Goal: Find specific page/section: Find specific page/section

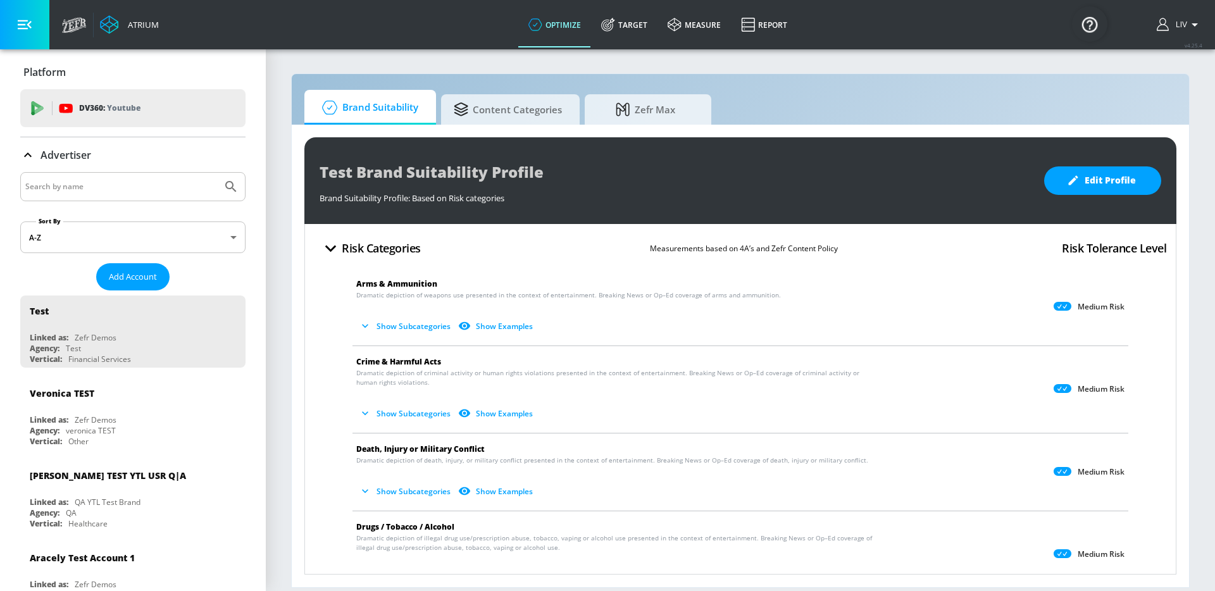
click at [180, 190] on input "Search by name" at bounding box center [121, 186] width 192 height 16
click at [217, 173] on button "Submit Search" at bounding box center [231, 187] width 28 height 28
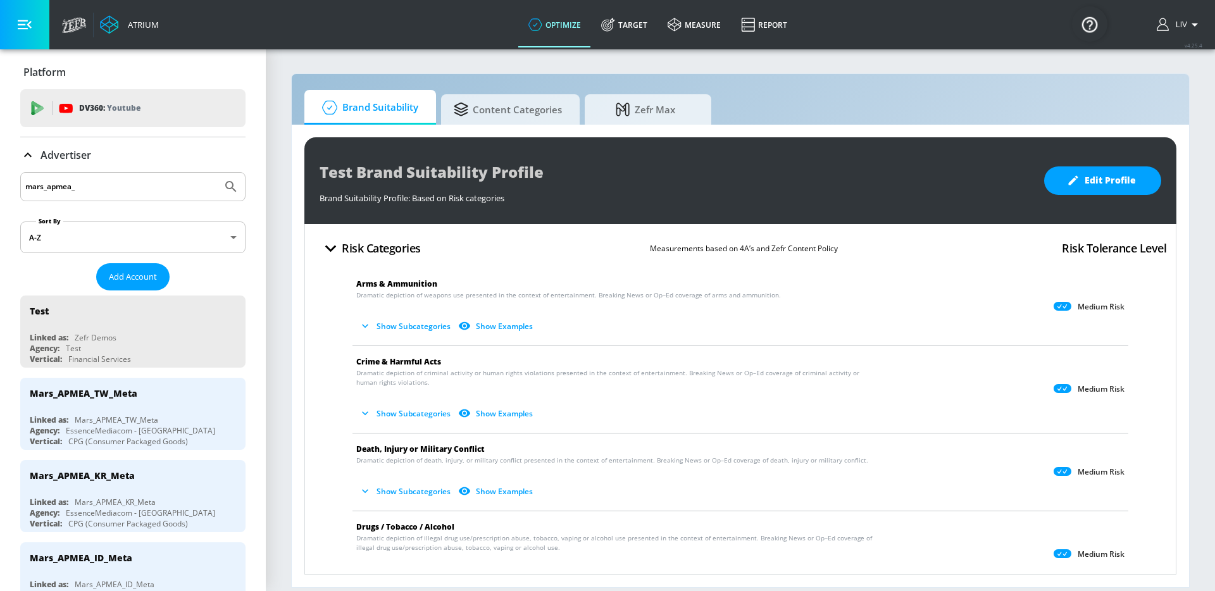
click at [56, 191] on input "mars_apmea_" at bounding box center [121, 186] width 192 height 16
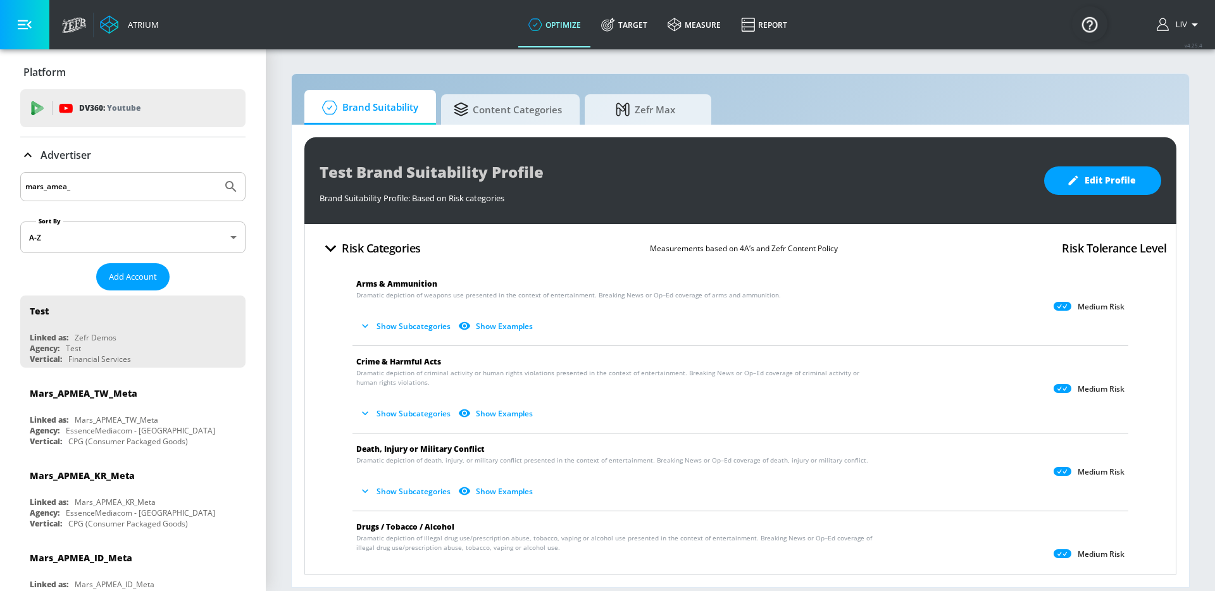
type input "mars_amea_"
click at [217, 173] on button "Submit Search" at bounding box center [231, 187] width 28 height 28
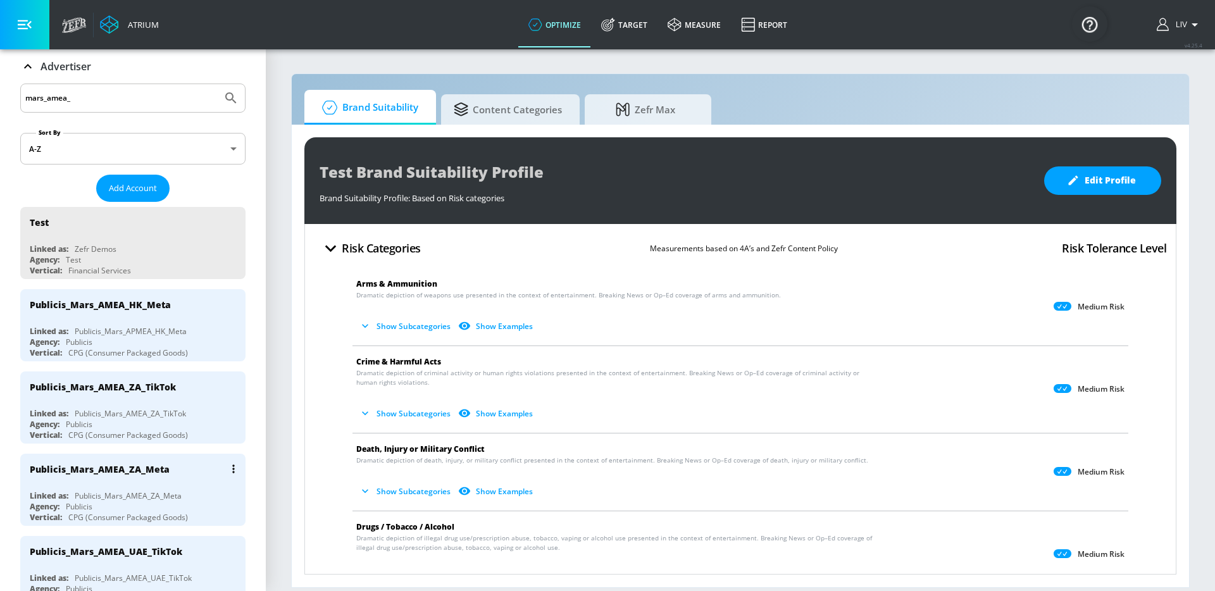
scroll to position [232, 0]
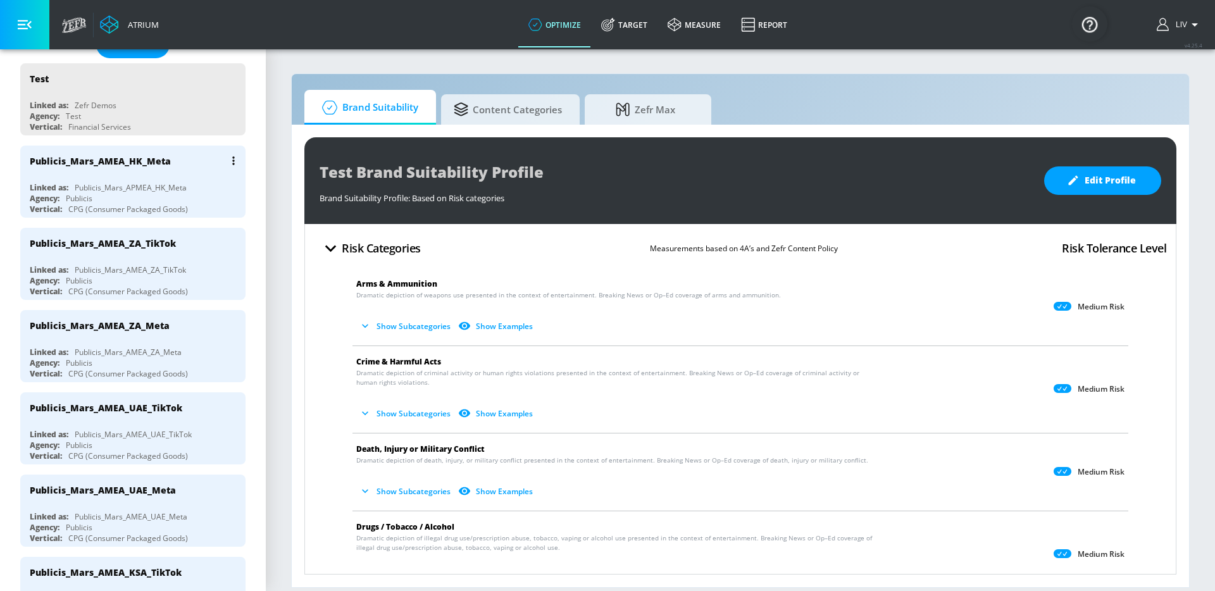
click at [147, 177] on div "Publicis_Mars_AMEA_HK_Meta Linked as: Publicis_Mars_APMEA_HK_Meta Agency: Publi…" at bounding box center [132, 182] width 225 height 72
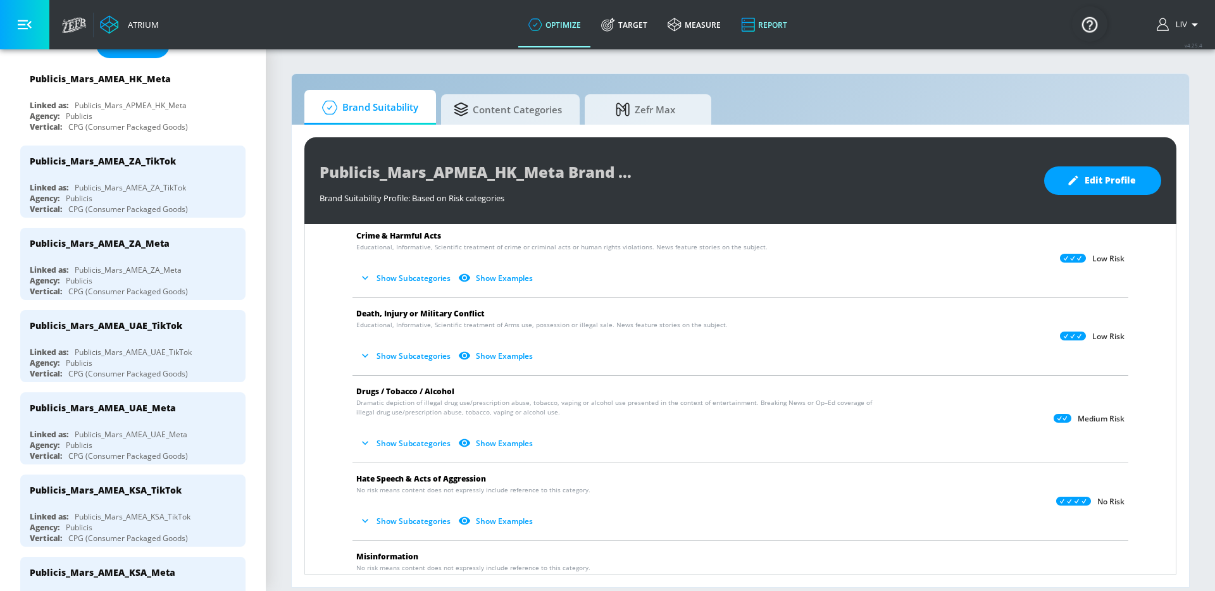
scroll to position [57, 0]
